Goal: Navigation & Orientation: Find specific page/section

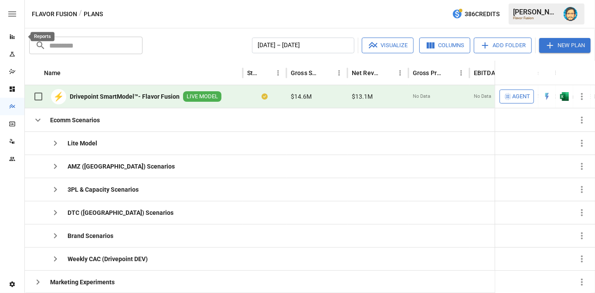
click at [9, 37] on icon "Reports" at bounding box center [12, 36] width 7 height 7
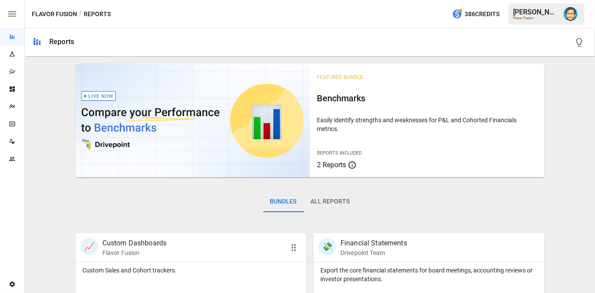
click at [184, 250] on div "📈 Custom Dashboards Flavor Fusion" at bounding box center [173, 247] width 184 height 19
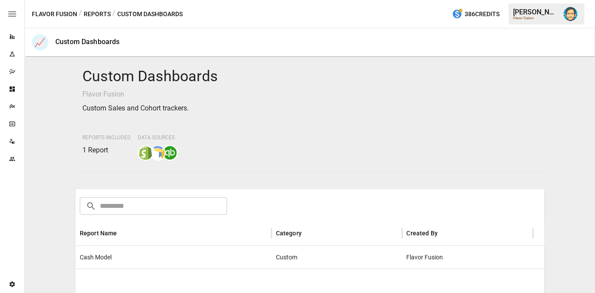
click at [140, 253] on div "Cash Model" at bounding box center [173, 257] width 196 height 23
